Goal: Task Accomplishment & Management: Manage account settings

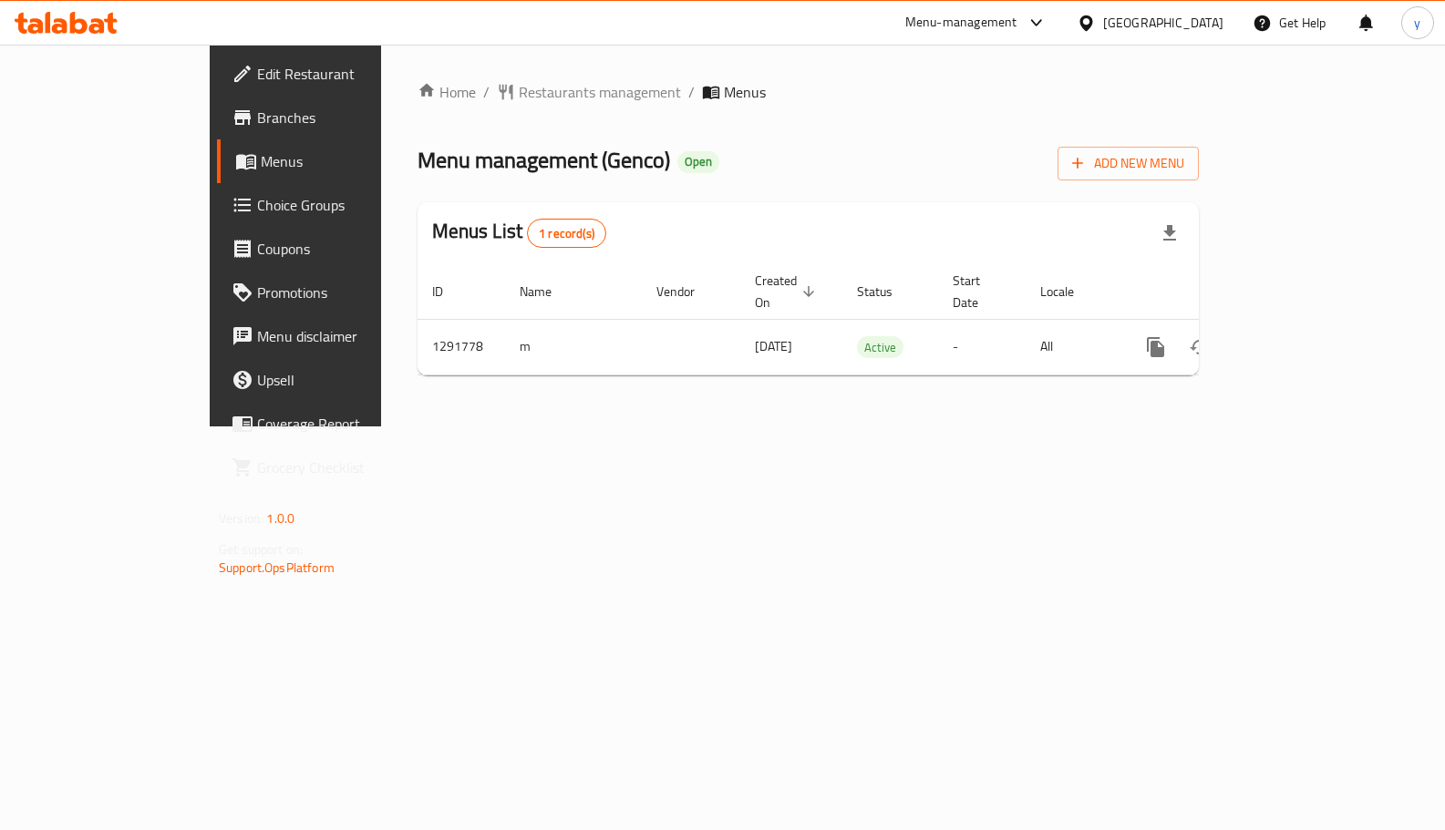
click at [257, 194] on span "Choice Groups" at bounding box center [347, 205] width 180 height 22
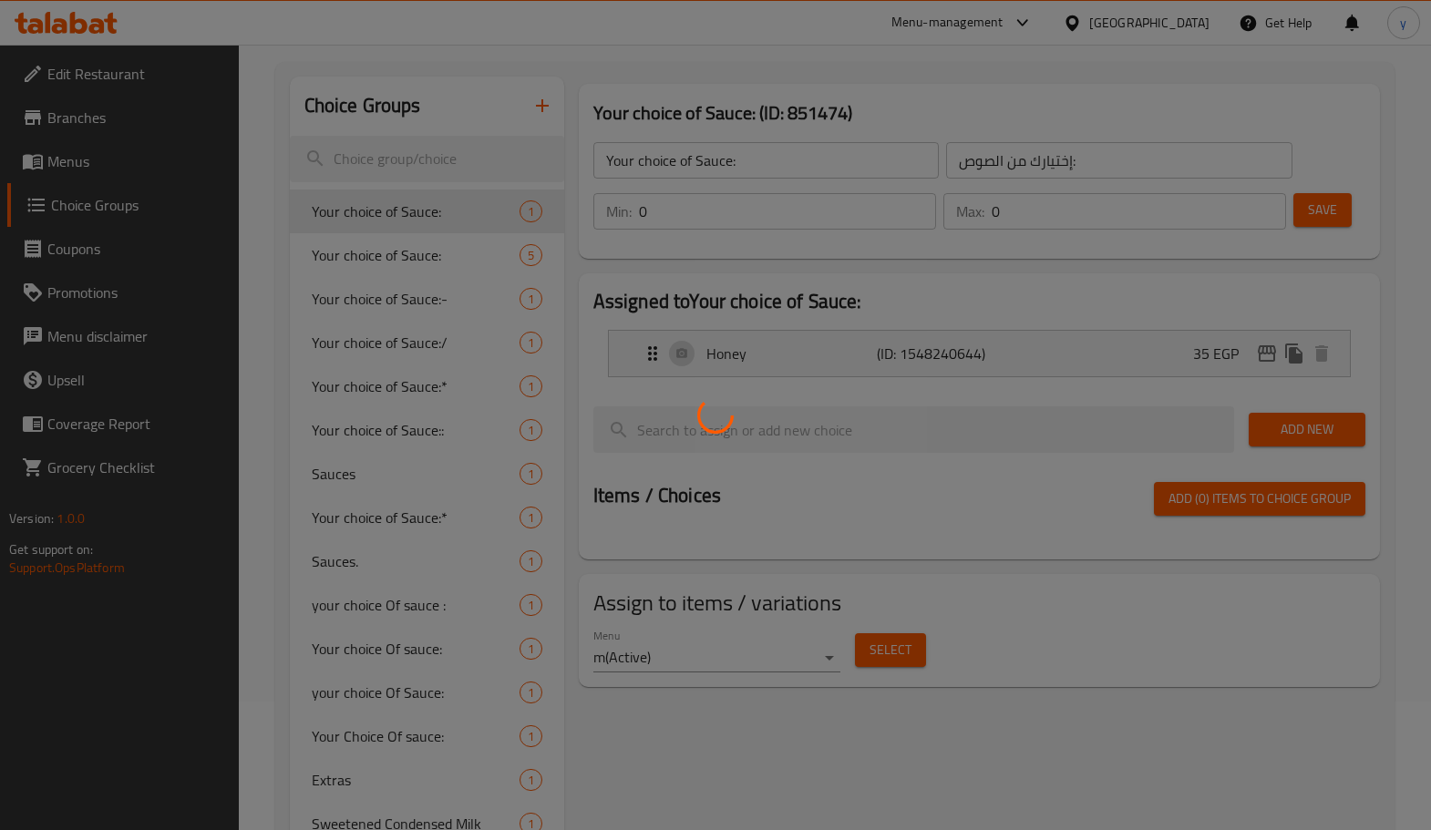
scroll to position [334, 0]
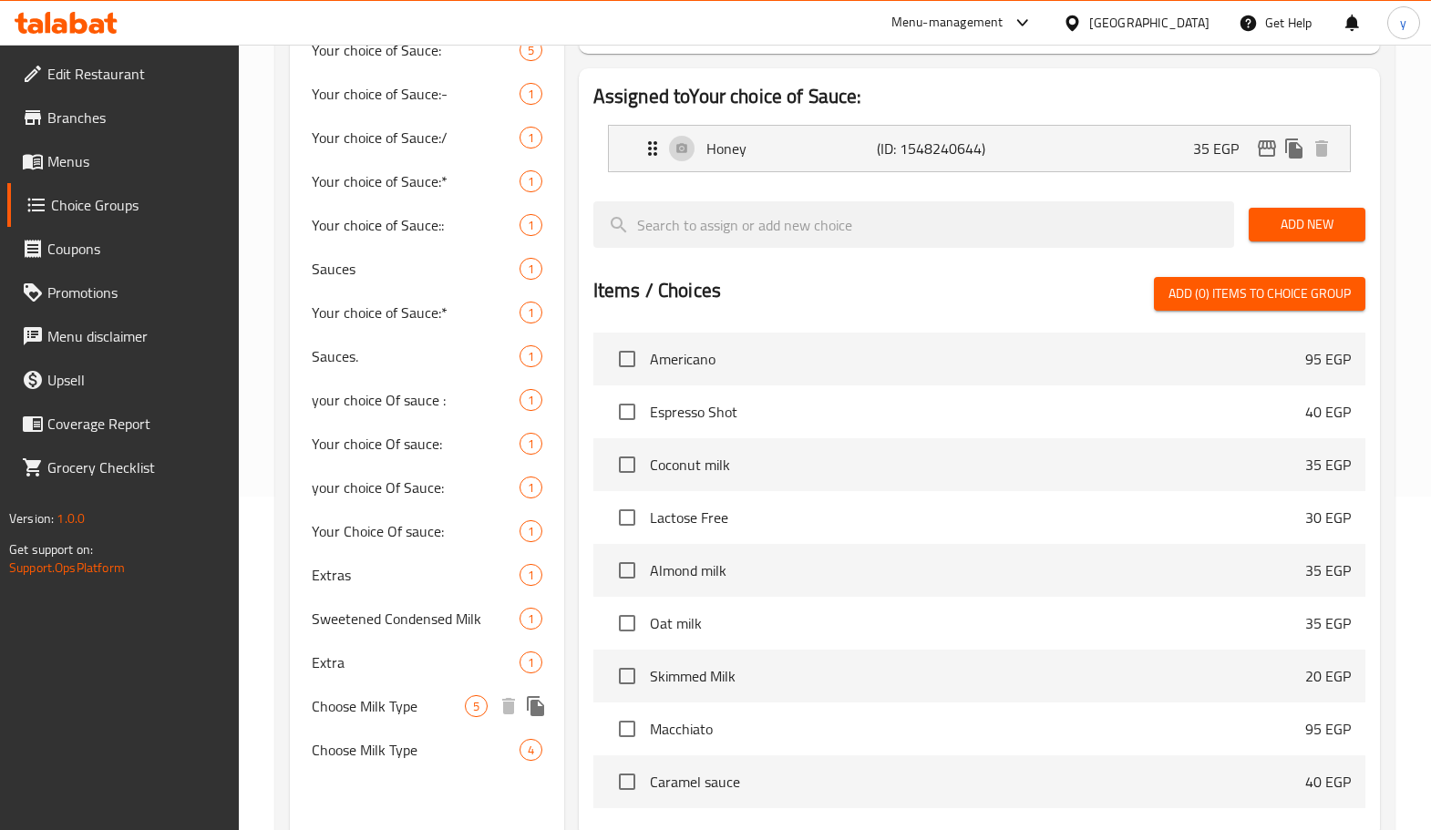
click at [386, 713] on span "Choose Milk Type" at bounding box center [388, 706] width 153 height 22
type input "Choose Milk Type"
type input "اختر نوع الحليب"
type input "1"
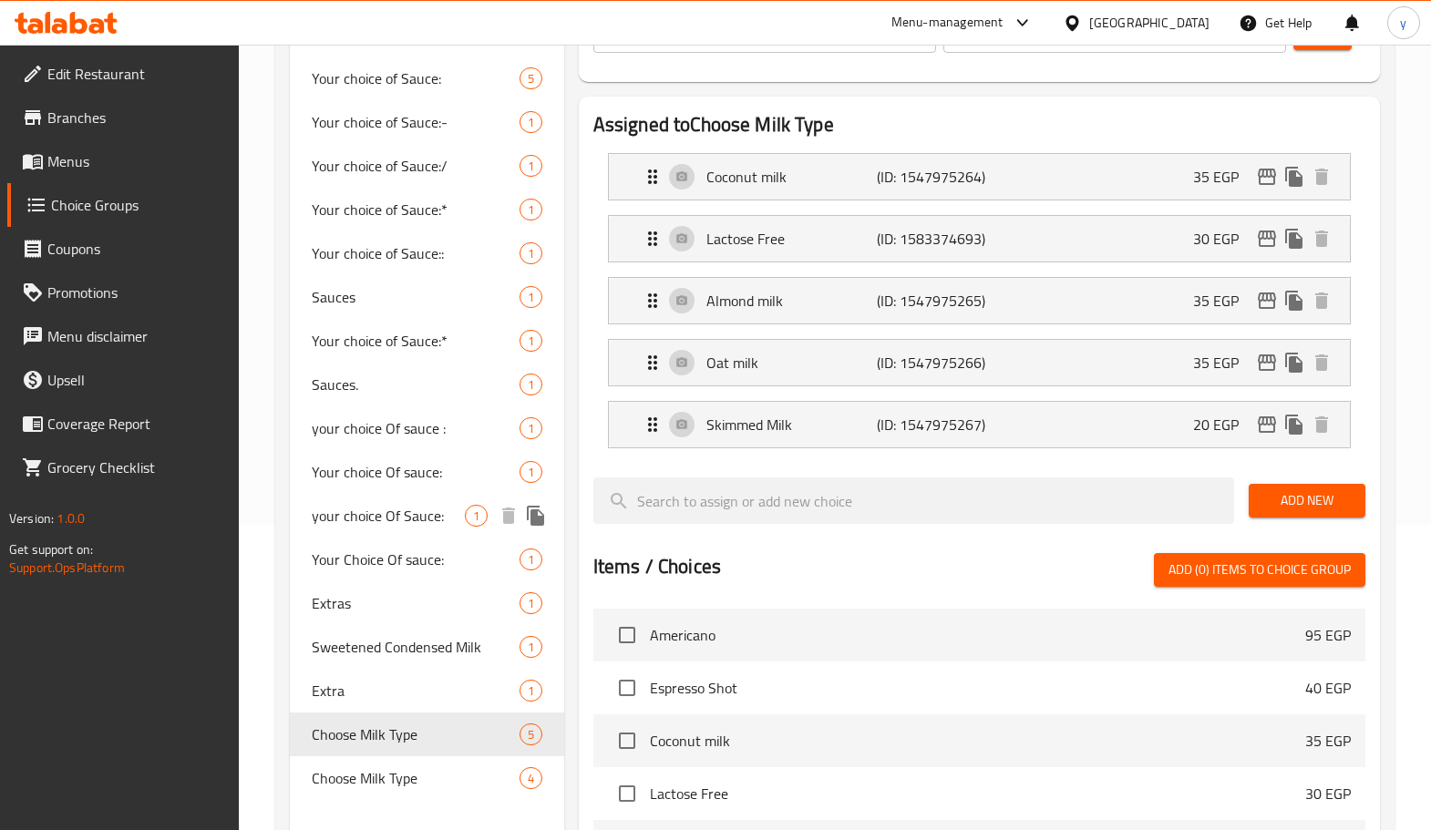
scroll to position [46, 0]
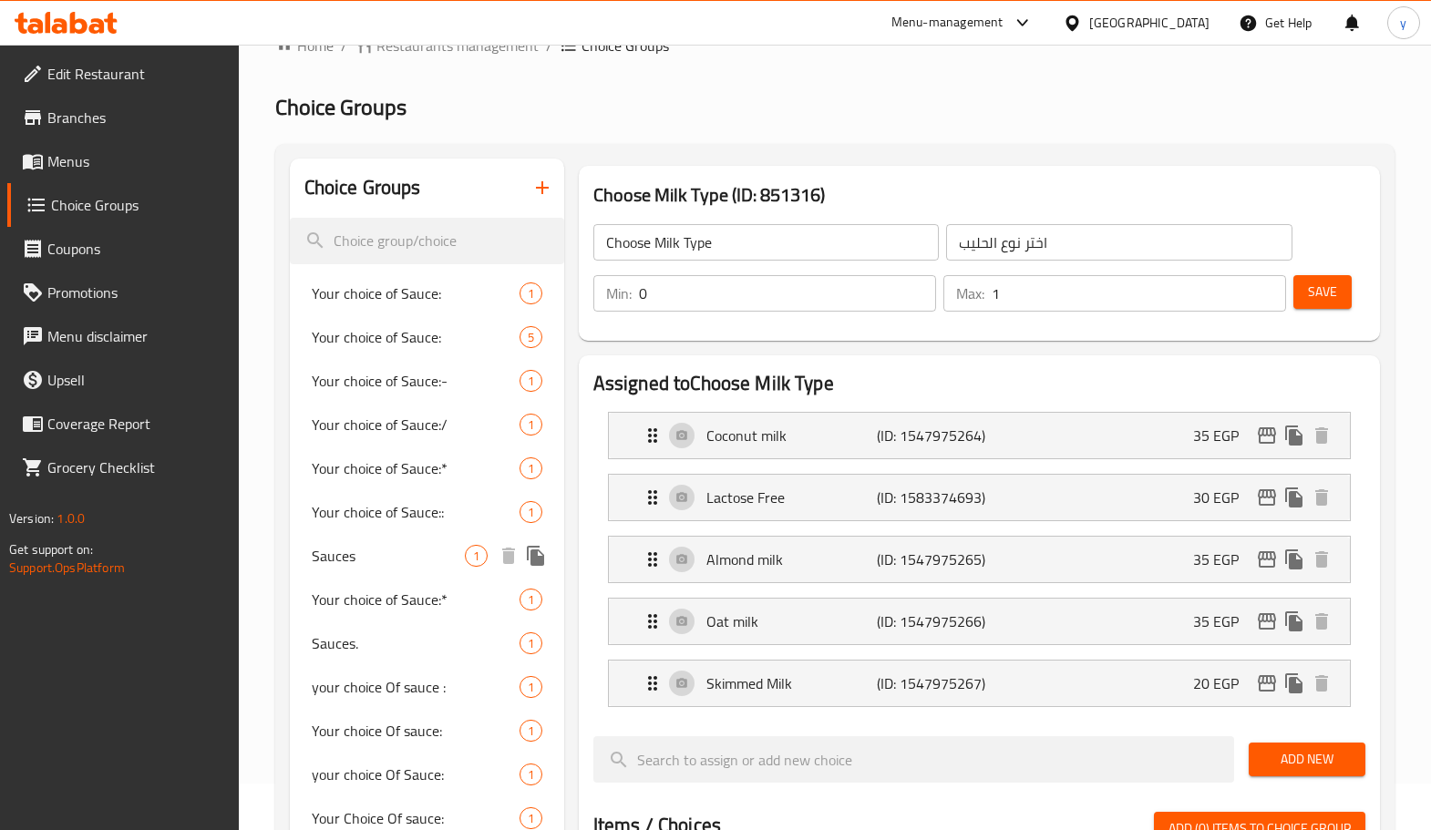
click at [359, 564] on span "Sauces" at bounding box center [388, 556] width 153 height 22
type input "Sauces"
type input "الصلصة:"
type input "0"
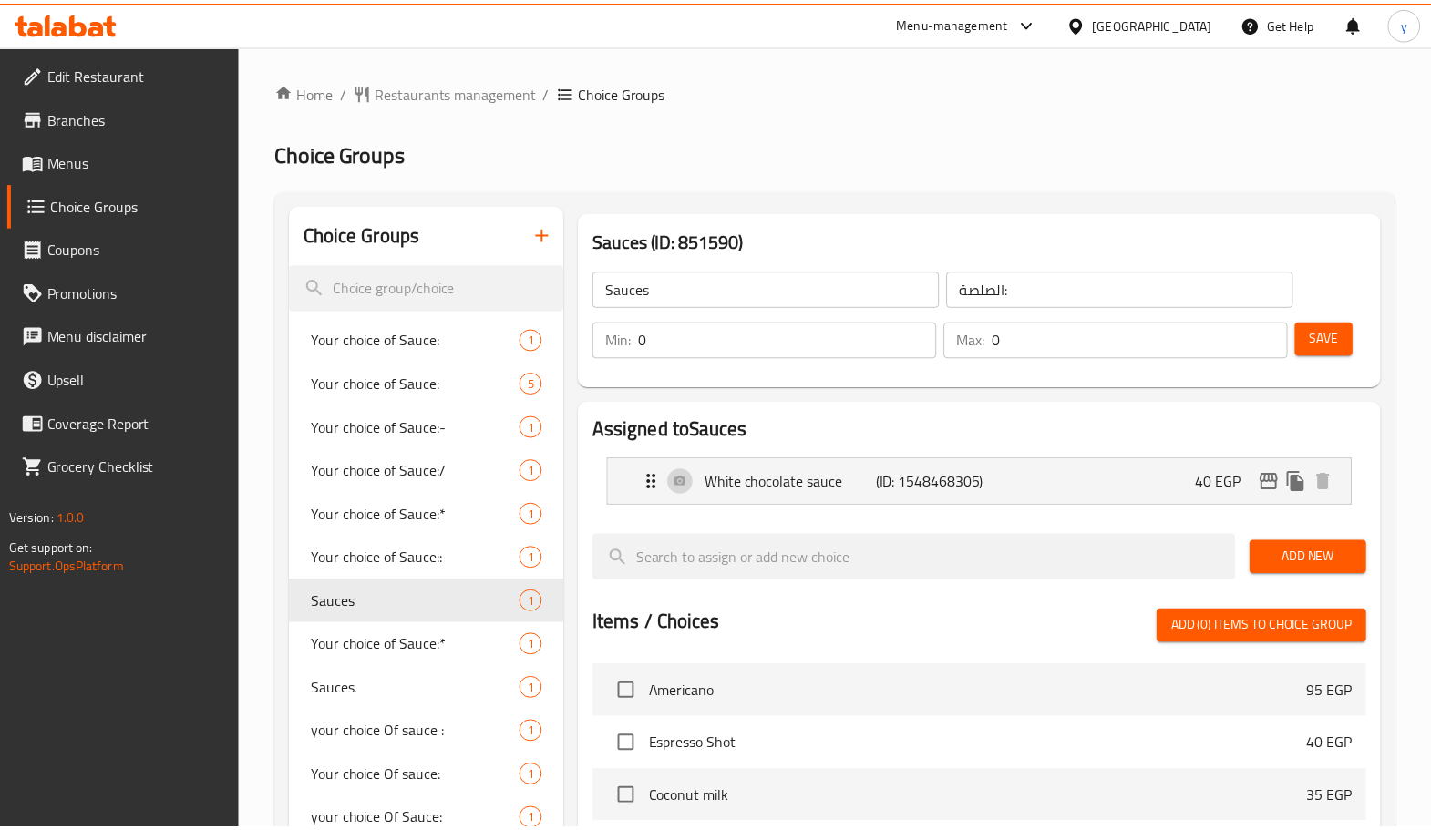
scroll to position [528, 0]
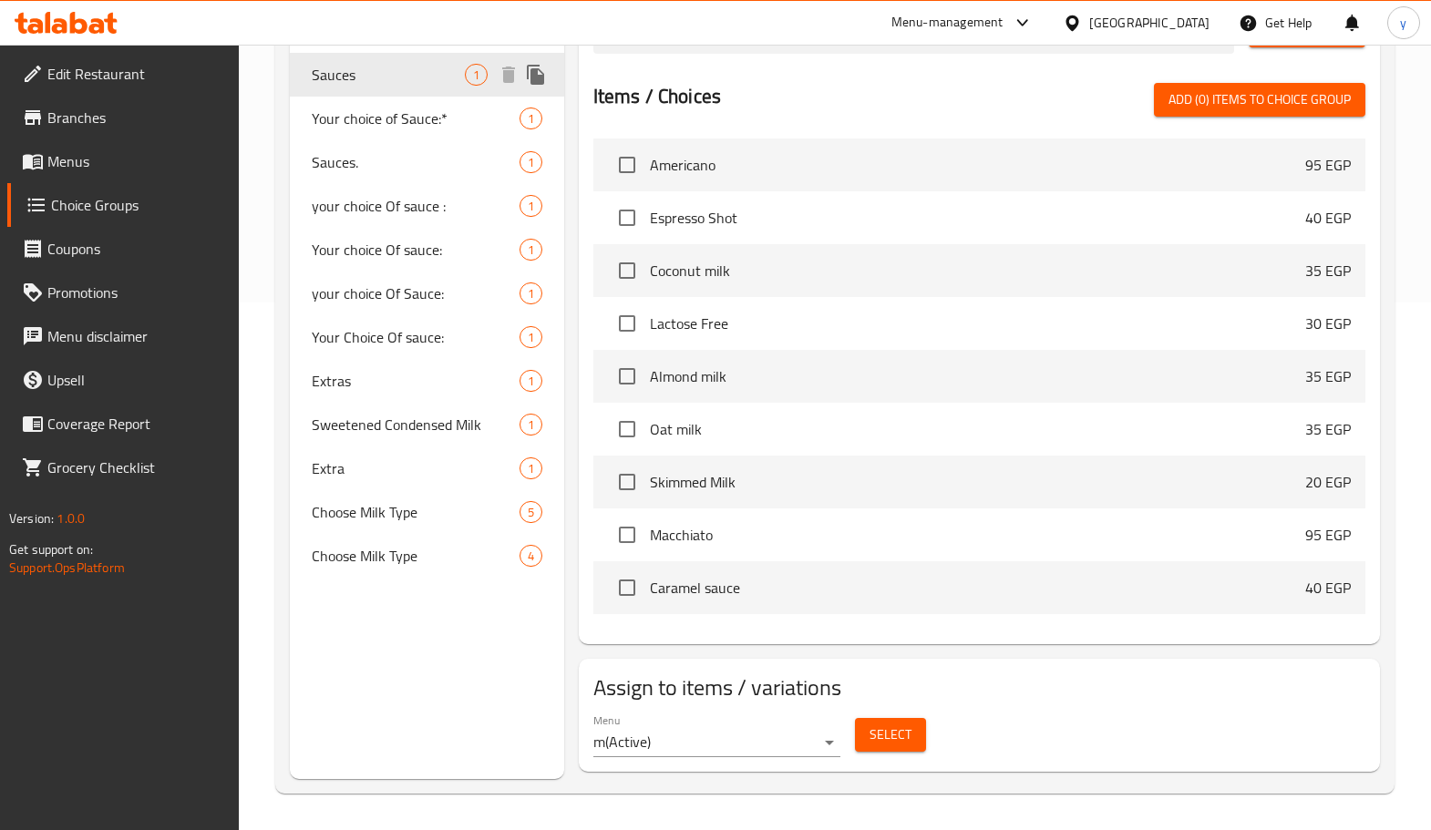
click at [346, 71] on span "Sauces" at bounding box center [388, 75] width 153 height 22
click at [68, 22] on icon at bounding box center [66, 23] width 103 height 22
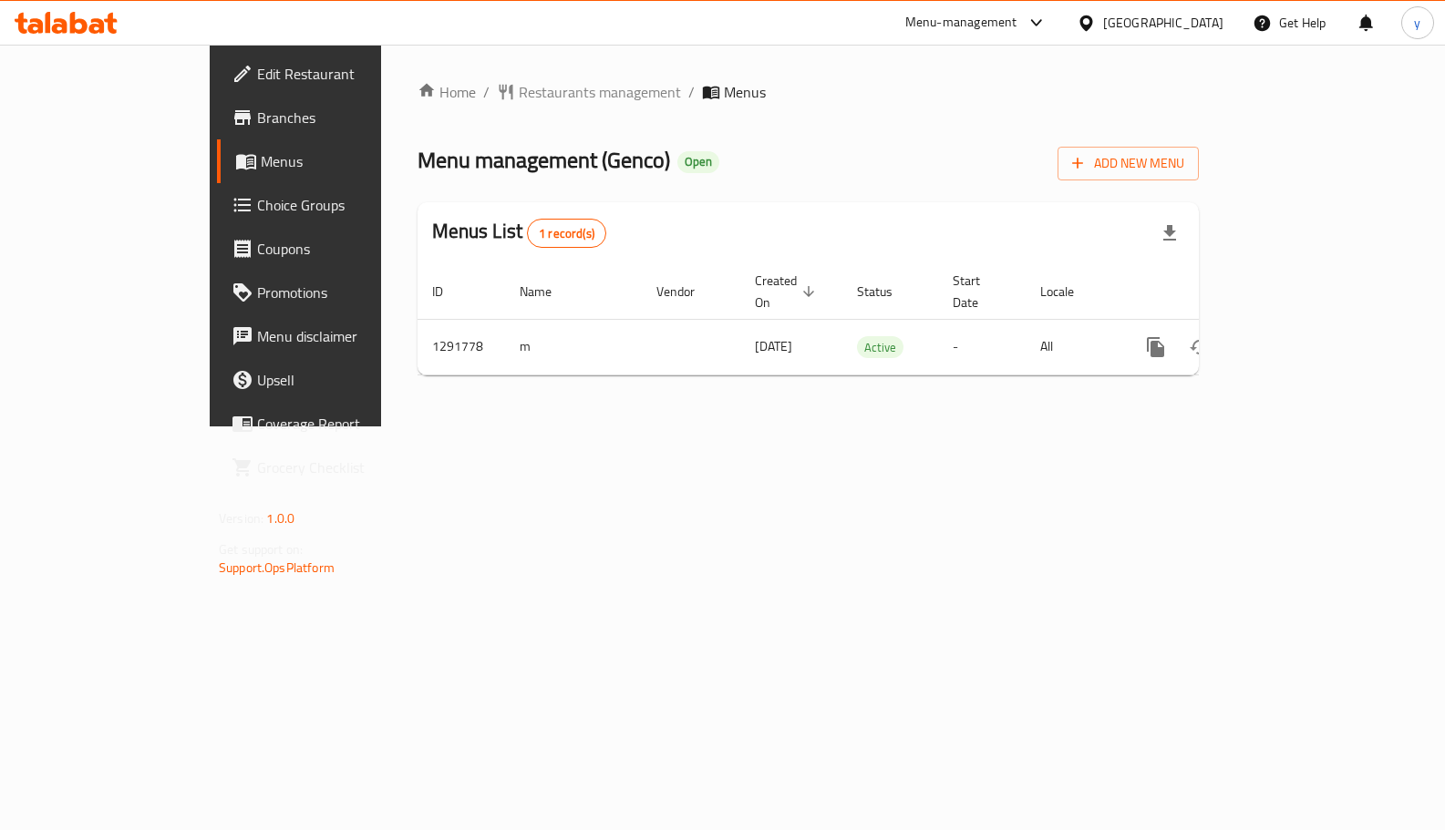
click at [257, 211] on span "Choice Groups" at bounding box center [347, 205] width 180 height 22
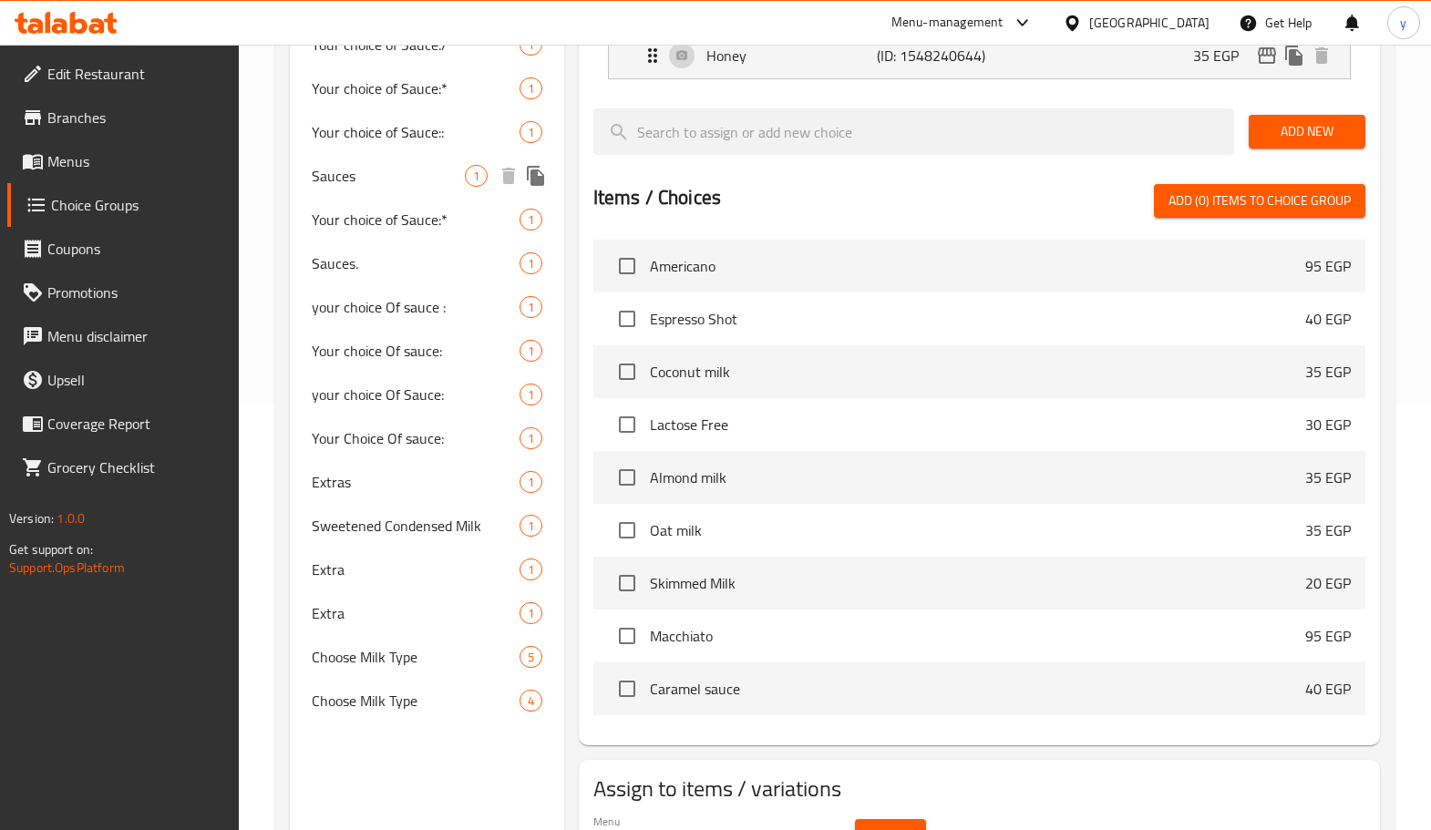
scroll to position [528, 0]
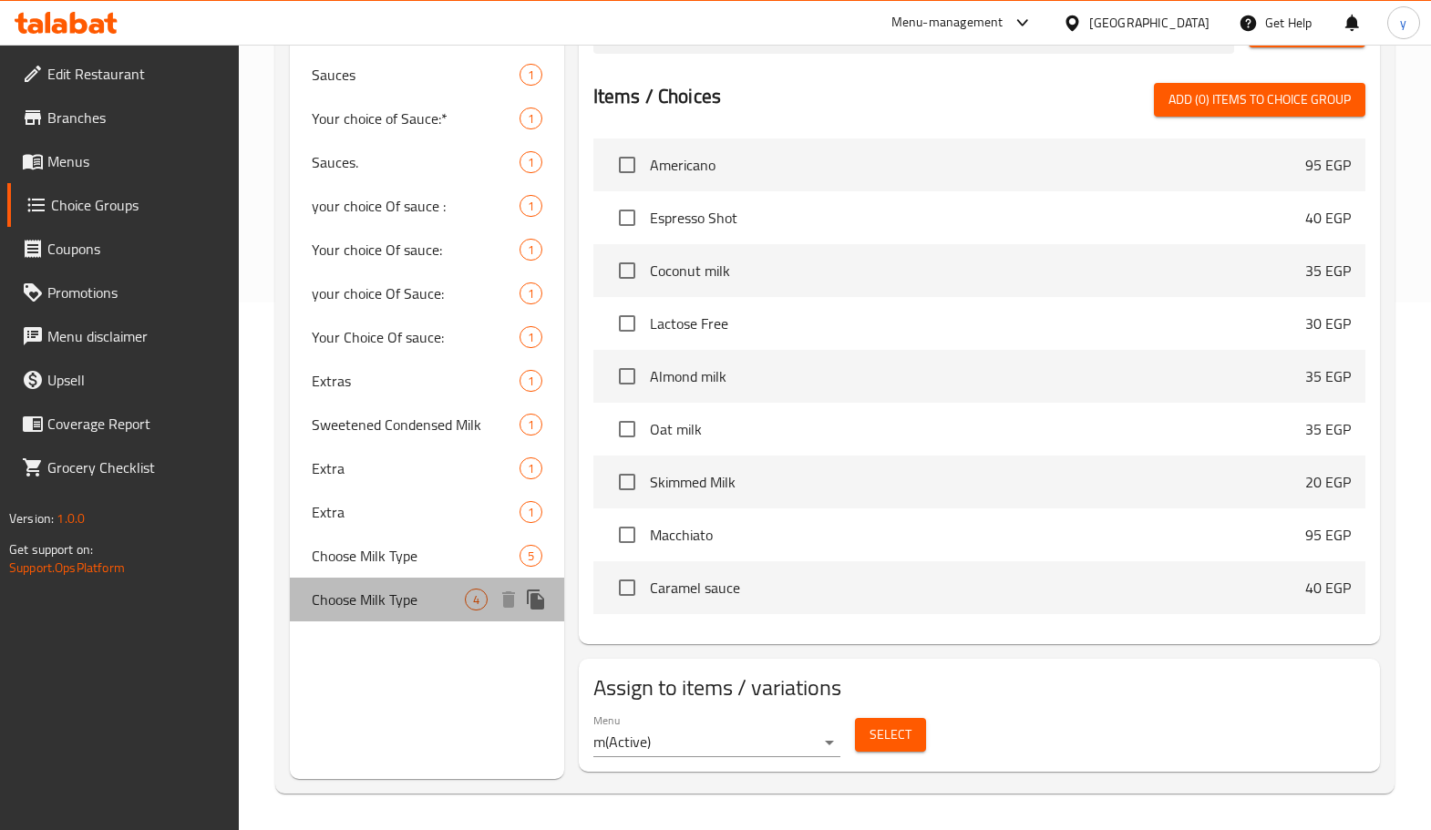
click at [365, 599] on span "Choose Milk Type" at bounding box center [388, 600] width 153 height 22
type input "Choose Milk Type"
type input "اختر نوع الحليب"
type input "1"
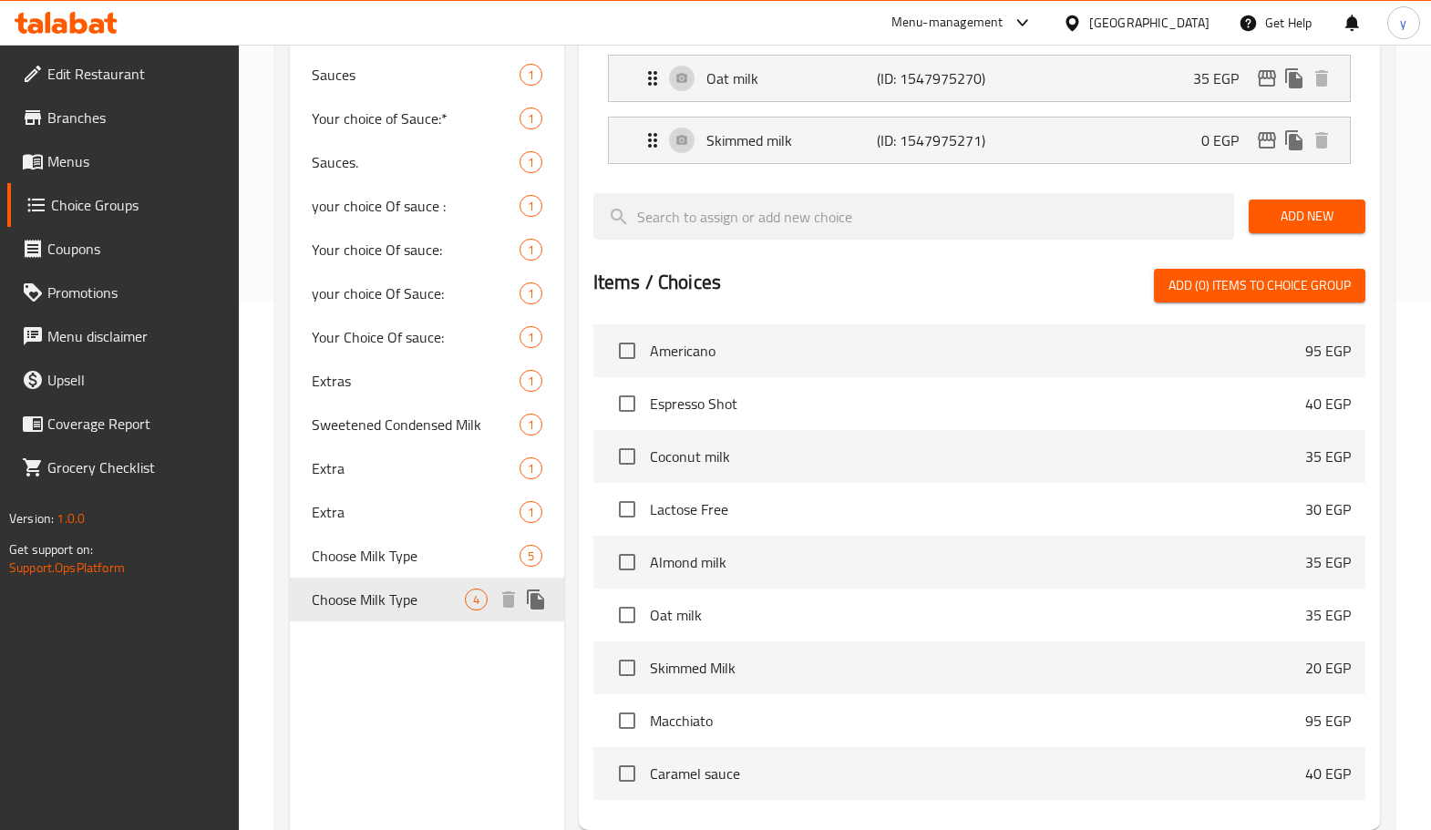
click at [366, 598] on span "Choose Milk Type" at bounding box center [388, 600] width 153 height 22
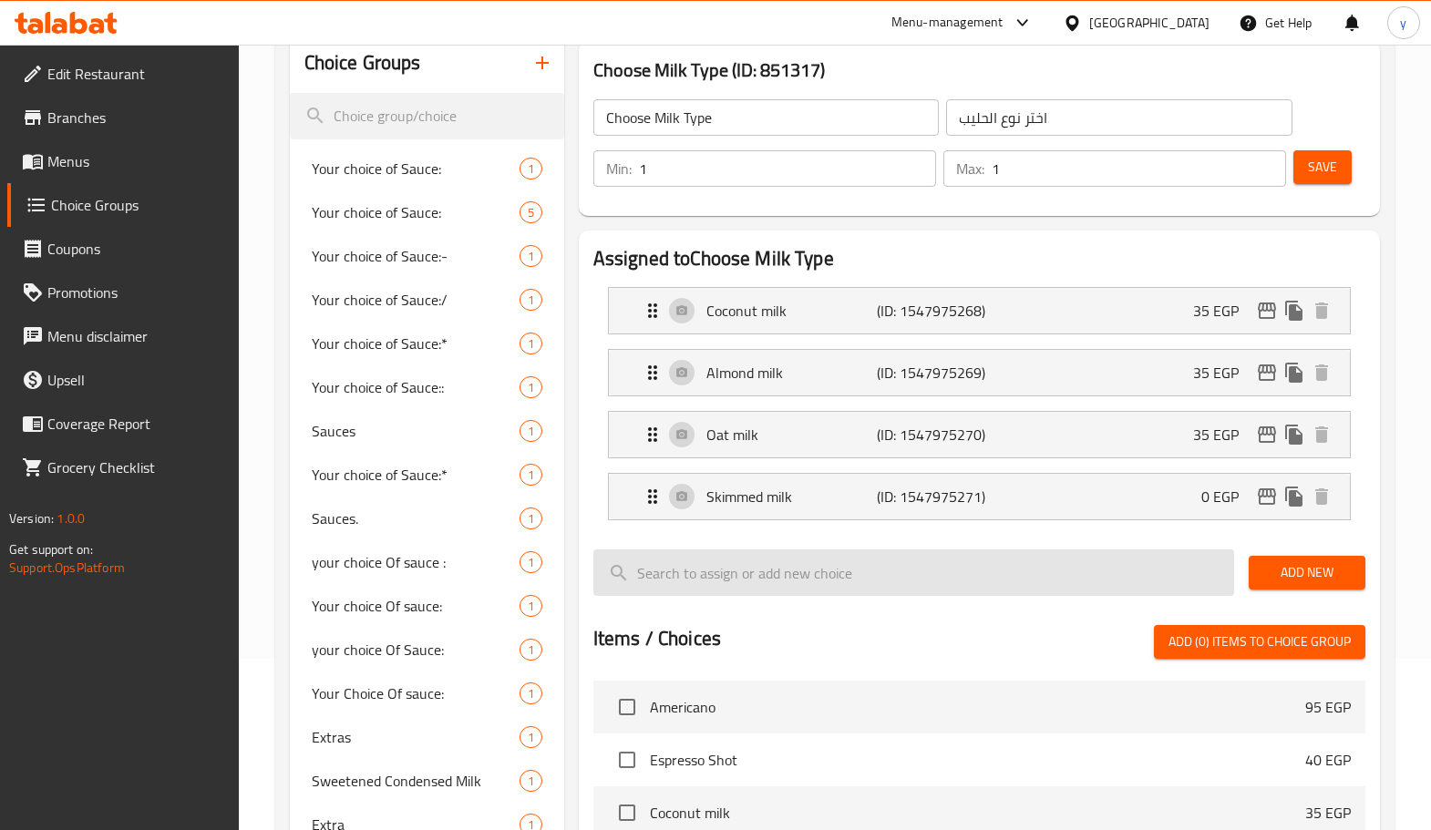
scroll to position [0, 0]
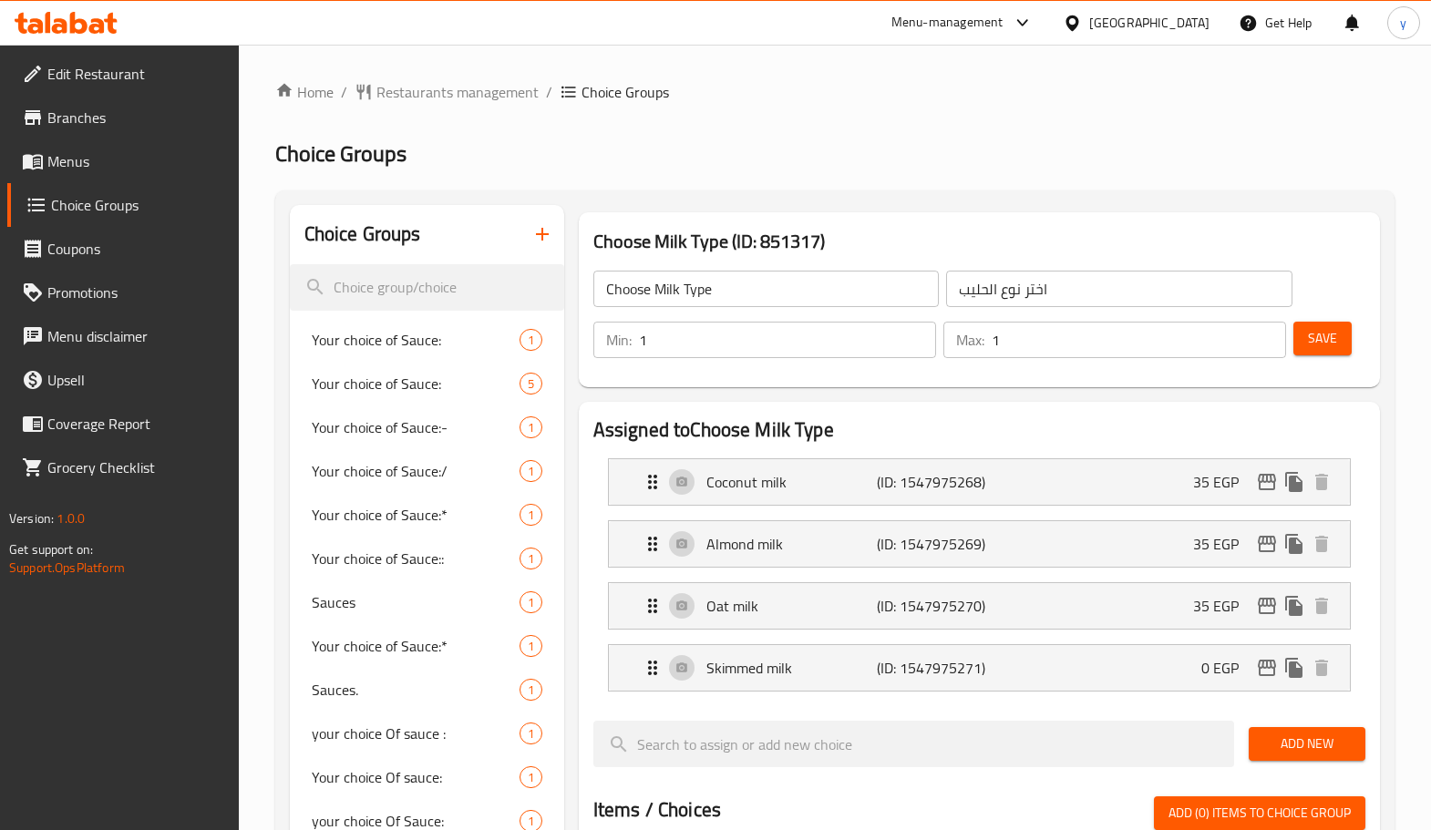
click at [86, 23] on icon at bounding box center [78, 23] width 17 height 22
